Goal: Task Accomplishment & Management: Manage account settings

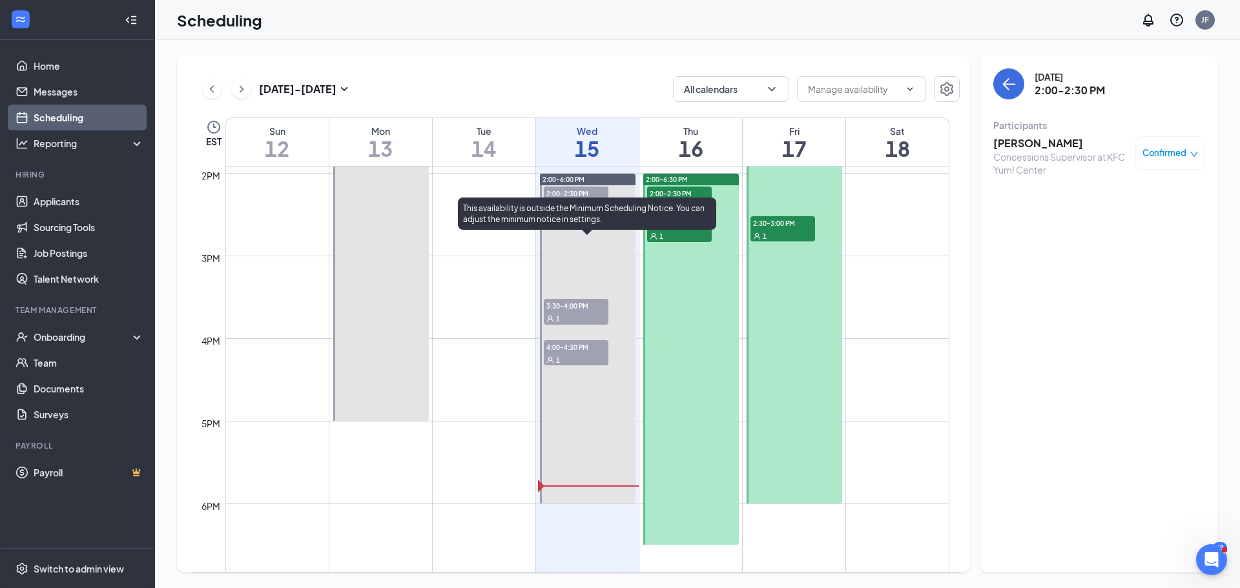
scroll to position [1151, 0]
click at [587, 307] on span "3:30-4:00 PM" at bounding box center [576, 304] width 65 height 13
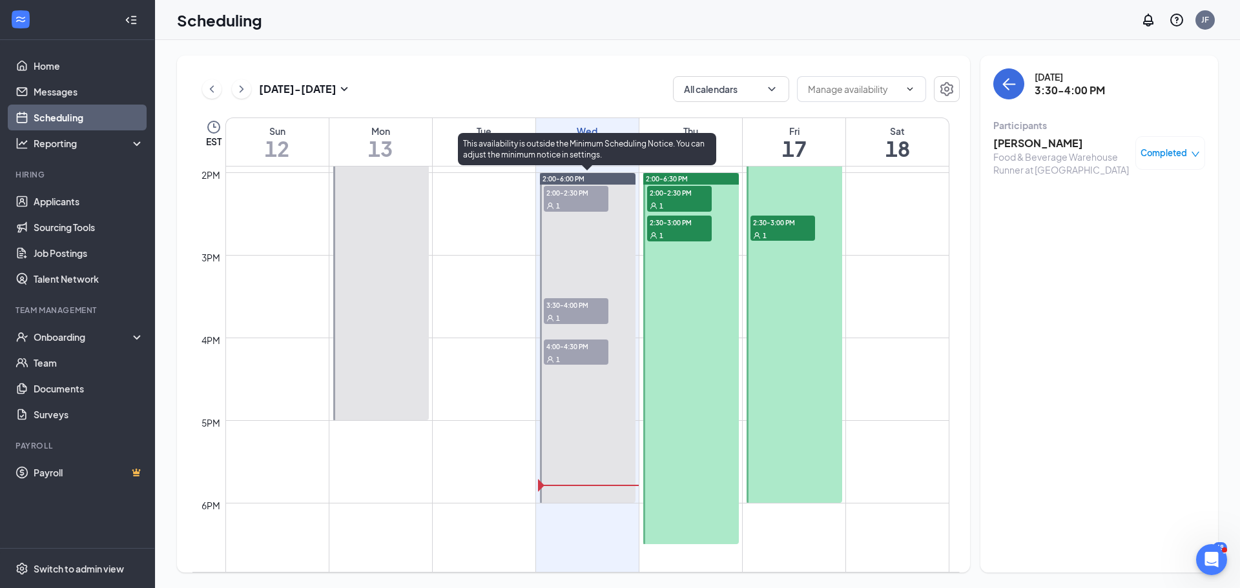
click at [593, 351] on span "4:00-4:30 PM" at bounding box center [576, 346] width 65 height 13
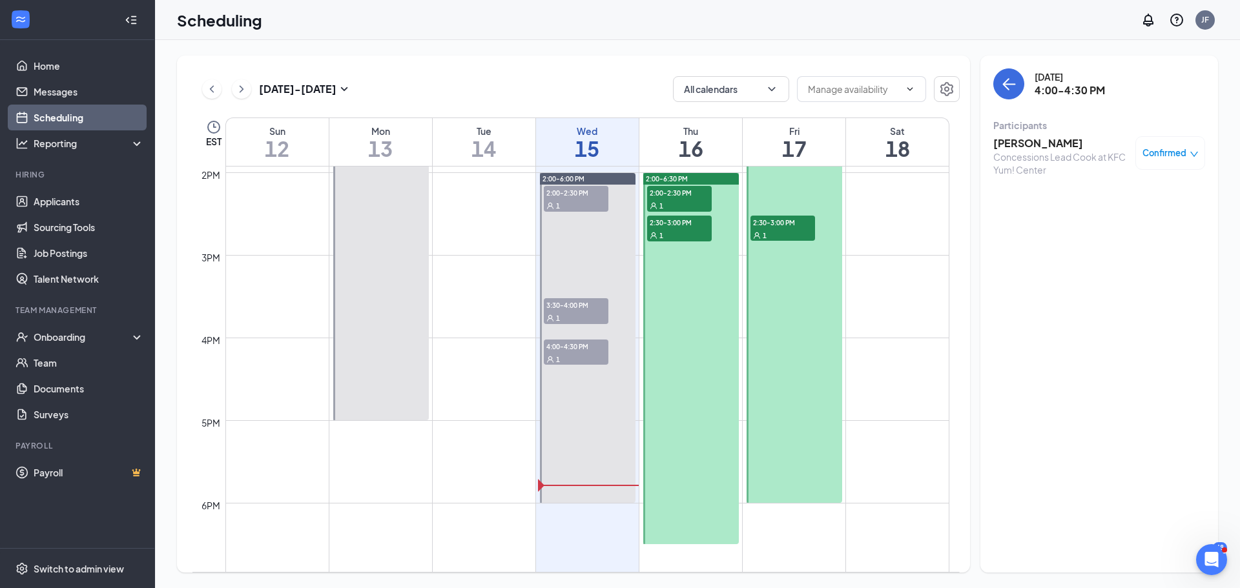
click at [1197, 152] on icon "down" at bounding box center [1193, 154] width 9 height 9
click at [1135, 239] on span "Mark as no-show" at bounding box center [1132, 239] width 72 height 14
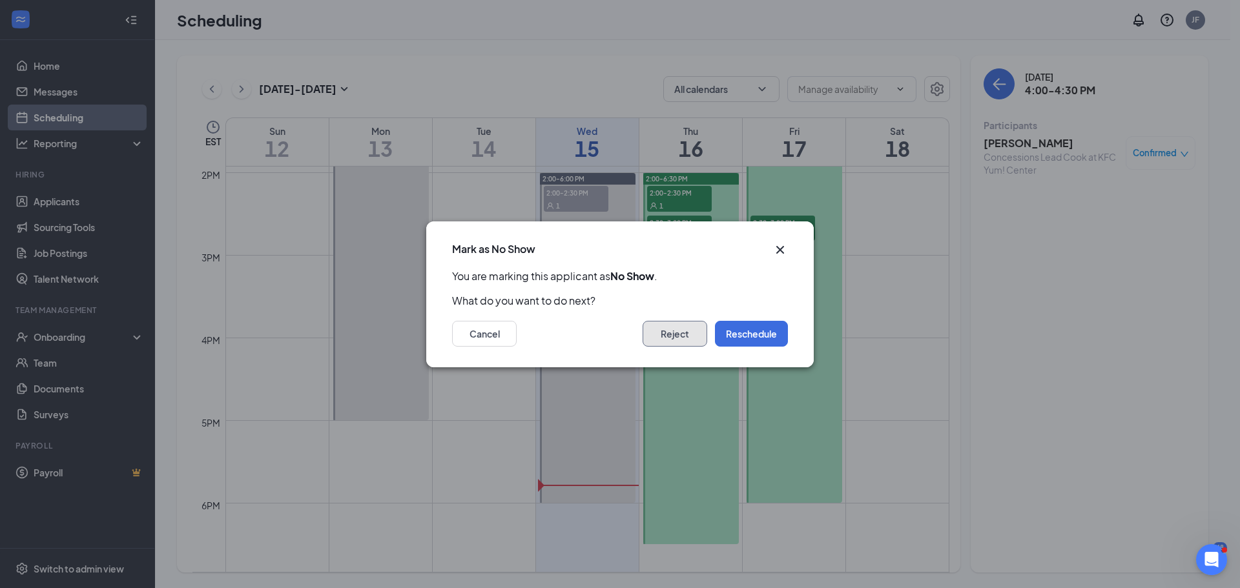
click at [670, 343] on button "Reject" at bounding box center [674, 334] width 65 height 26
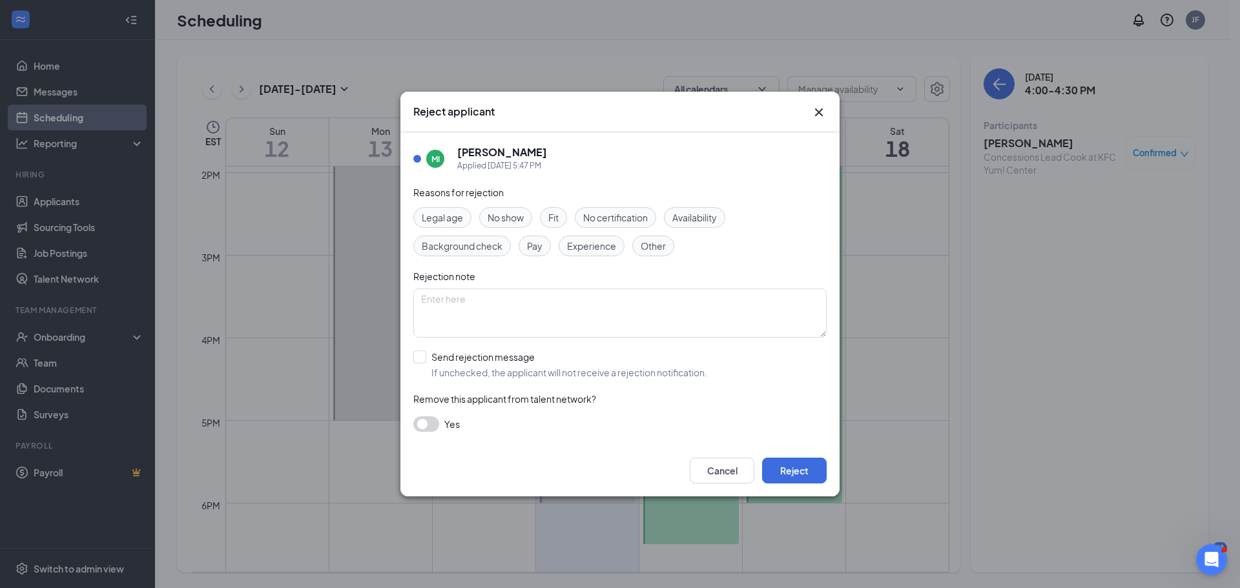
click at [514, 221] on span "No show" at bounding box center [506, 218] width 36 height 14
click at [804, 466] on button "Reject" at bounding box center [794, 471] width 65 height 26
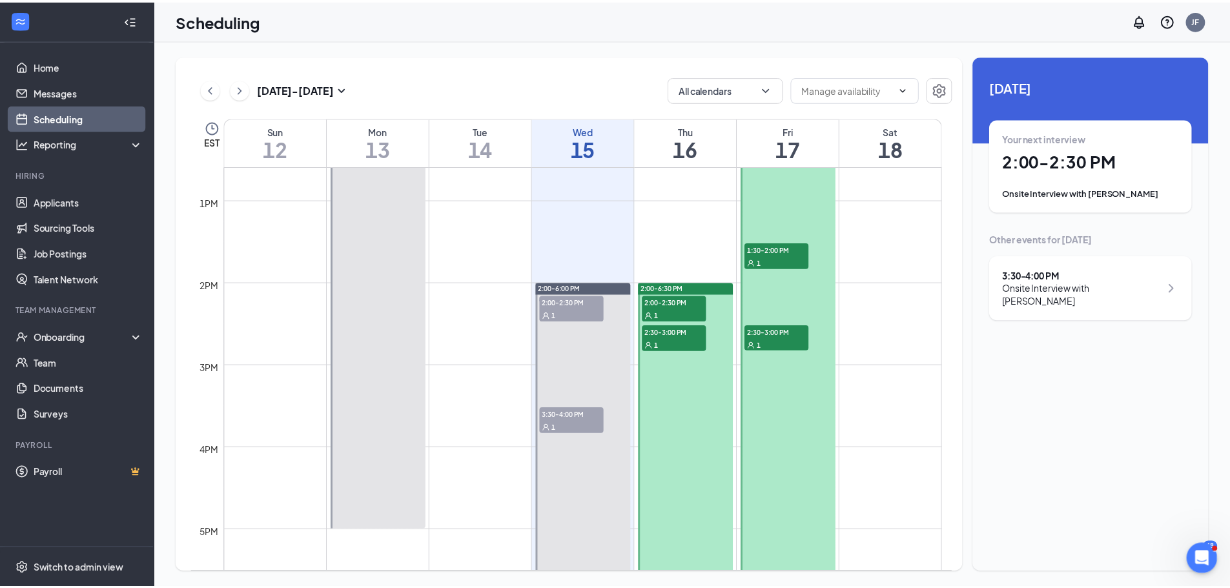
scroll to position [1022, 0]
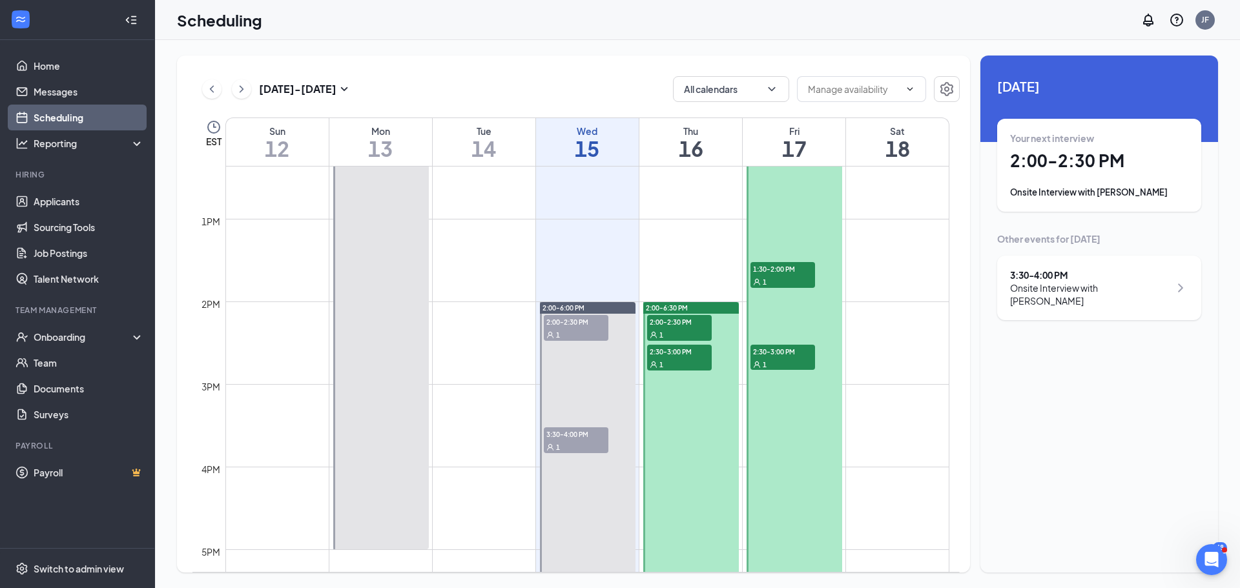
click at [678, 328] on div "1" at bounding box center [679, 334] width 65 height 13
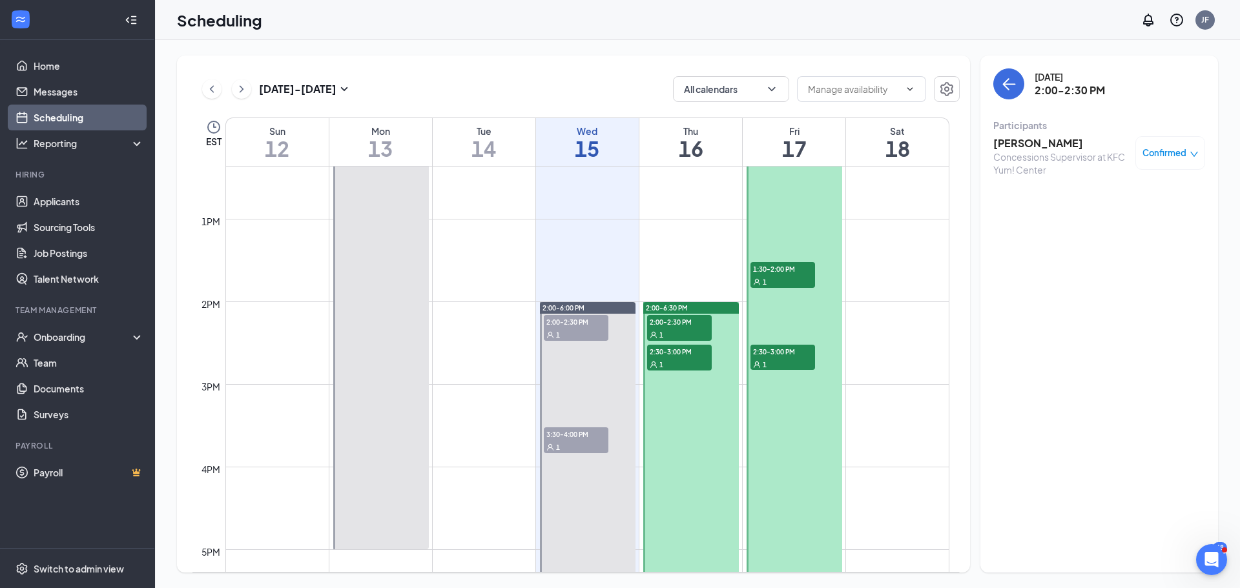
click at [677, 364] on div "1" at bounding box center [679, 364] width 65 height 13
click at [46, 66] on link "Home" at bounding box center [89, 66] width 110 height 26
